Goal: Information Seeking & Learning: Learn about a topic

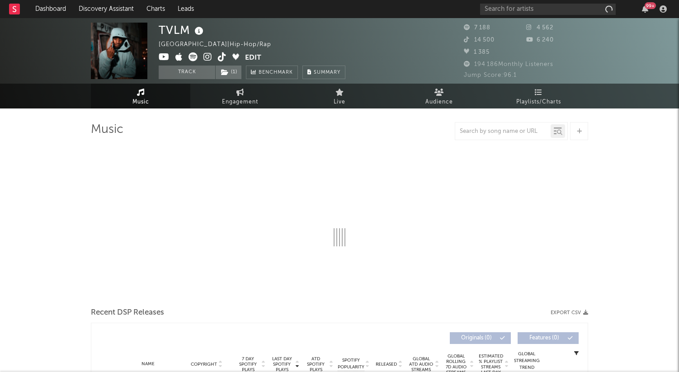
select select "1w"
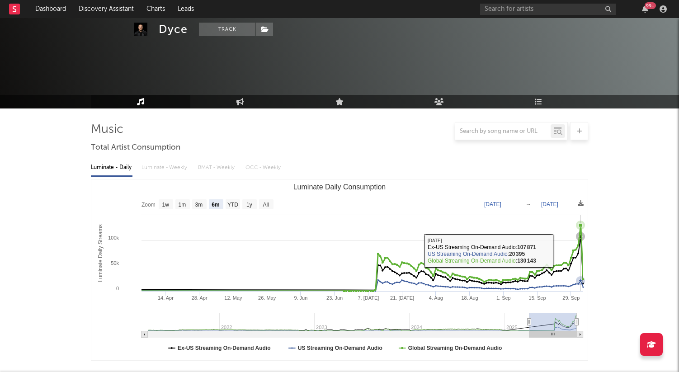
select select "6m"
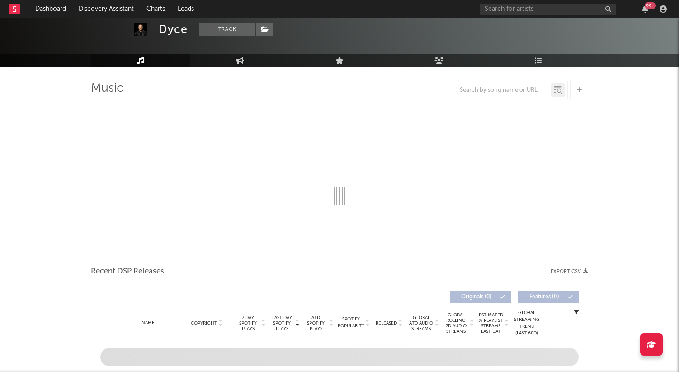
scroll to position [47, 0]
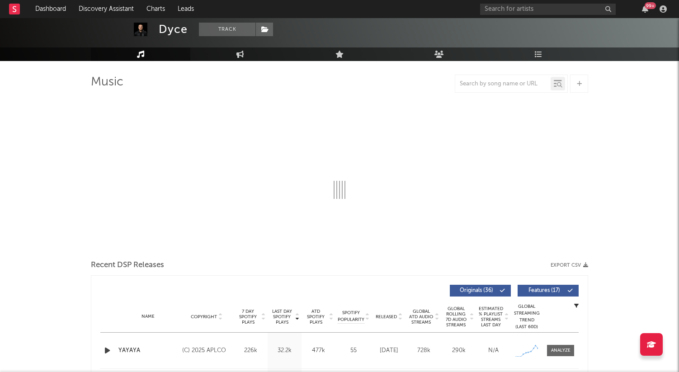
select select "6m"
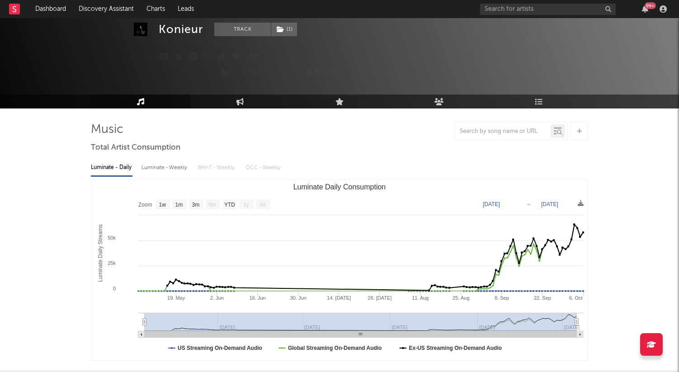
select select "1w"
